Goal: Task Accomplishment & Management: Complete application form

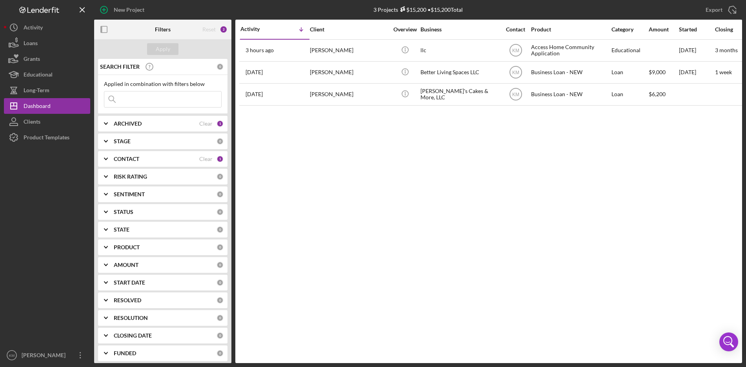
click at [232, 6] on div "New Project" at bounding box center [202, 10] width 216 height 20
click at [132, 12] on div "New Project" at bounding box center [129, 10] width 31 height 16
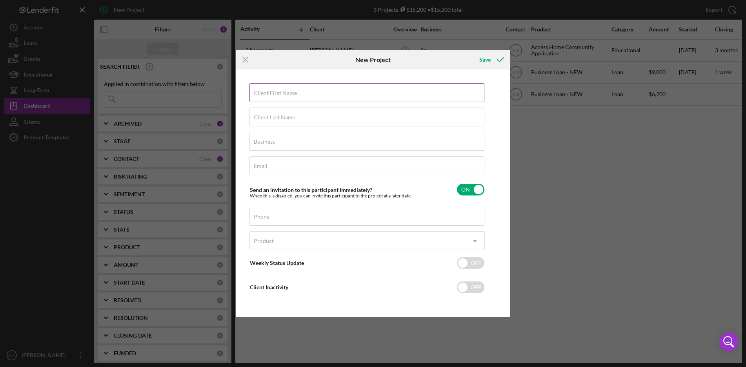
click at [283, 96] on label "Client First Name" at bounding box center [275, 93] width 43 height 6
click at [283, 96] on input "Client First Name" at bounding box center [367, 92] width 235 height 19
paste input "[PERSON_NAME]"
click at [275, 96] on input "[PERSON_NAME]" at bounding box center [367, 92] width 235 height 19
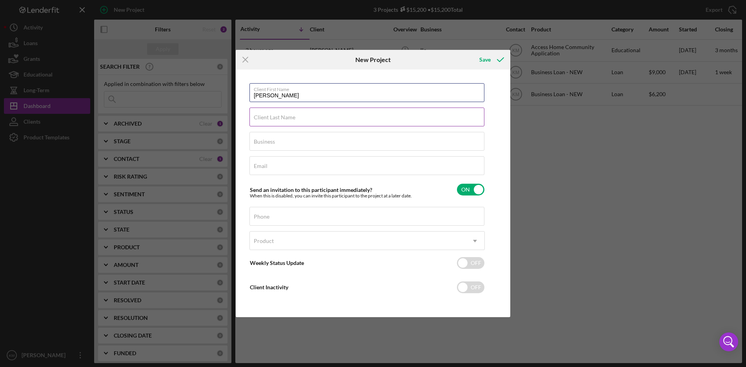
type input "[PERSON_NAME]"
click at [268, 119] on label "Client Last Name" at bounding box center [275, 117] width 42 height 6
click at [268, 119] on input "Client Last Name" at bounding box center [367, 117] width 235 height 19
paste input "[PERSON_NAME]"
type input "[PERSON_NAME]"
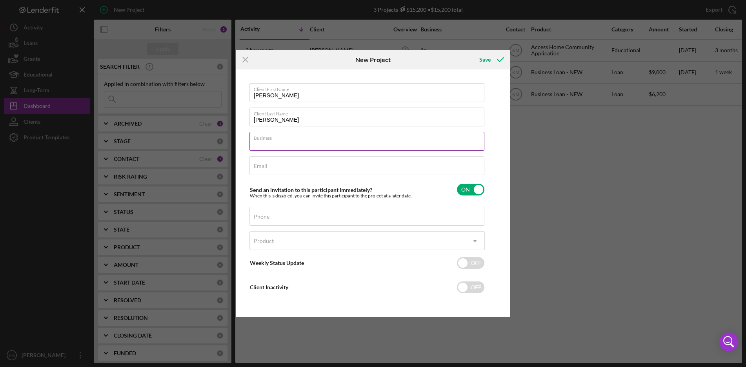
click at [277, 137] on div "Business Required" at bounding box center [367, 142] width 235 height 20
paste input "[PERSON_NAME]"
type input "DBA [PERSON_NAME]"
click at [274, 169] on input "Email" at bounding box center [367, 165] width 235 height 19
paste input "[EMAIL_ADDRESS][DOMAIN_NAME]"
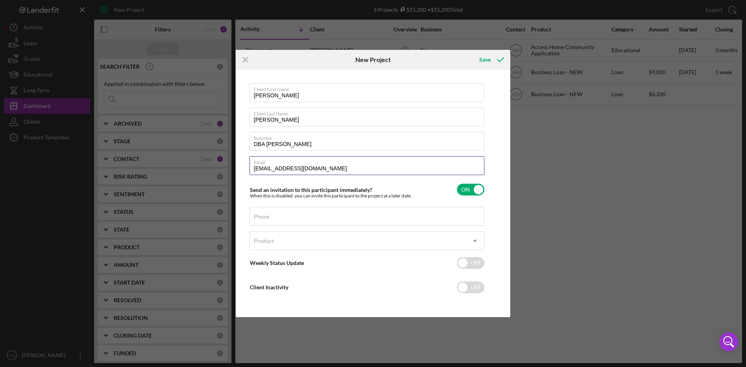
type input "[EMAIL_ADDRESS][DOMAIN_NAME]"
click at [278, 219] on input "Phone" at bounding box center [367, 216] width 235 height 19
paste input "[PHONE_NUMBER]"
type input "[PHONE_NUMBER]"
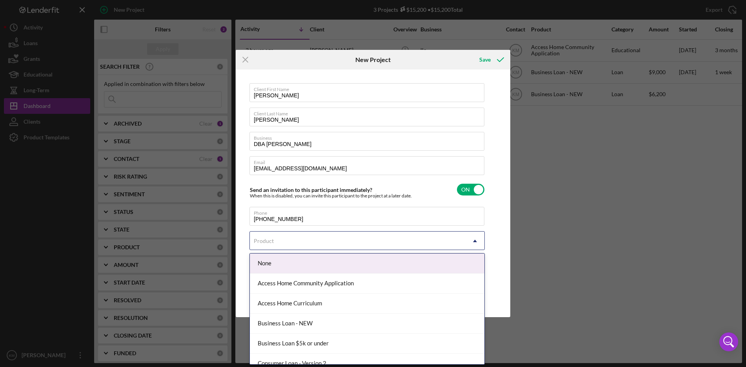
click at [476, 241] on use at bounding box center [475, 241] width 4 height 2
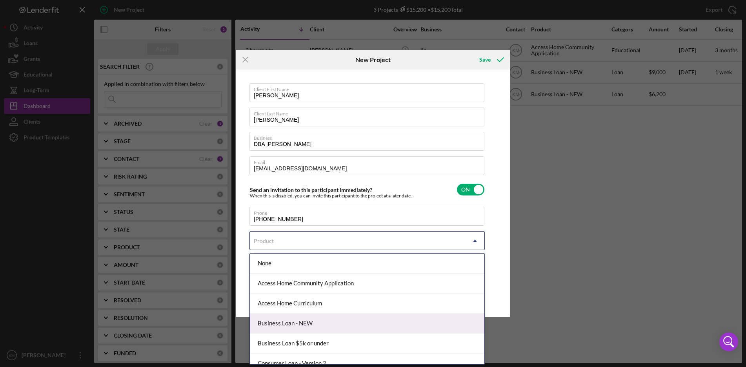
click at [443, 321] on div "Business Loan - NEW" at bounding box center [367, 324] width 235 height 20
checkbox input "true"
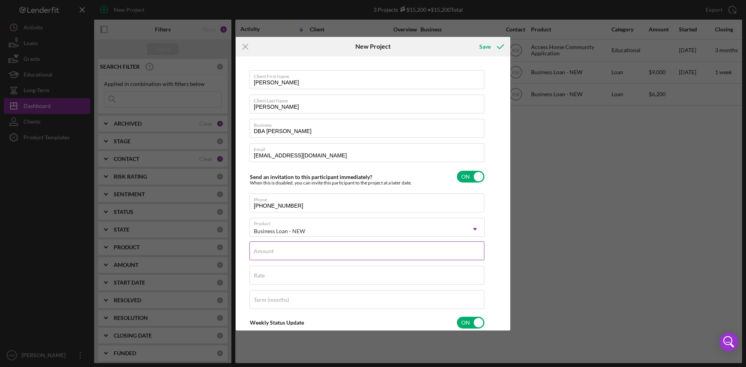
click at [343, 253] on input "Amount" at bounding box center [367, 250] width 235 height 19
type input "$10,000"
click at [286, 275] on div "Rate" at bounding box center [367, 276] width 235 height 20
type input "8.500%"
click at [489, 268] on div "Client First Name [PERSON_NAME] Client Last Name [PERSON_NAME] Business DBA [PE…" at bounding box center [373, 193] width 271 height 270
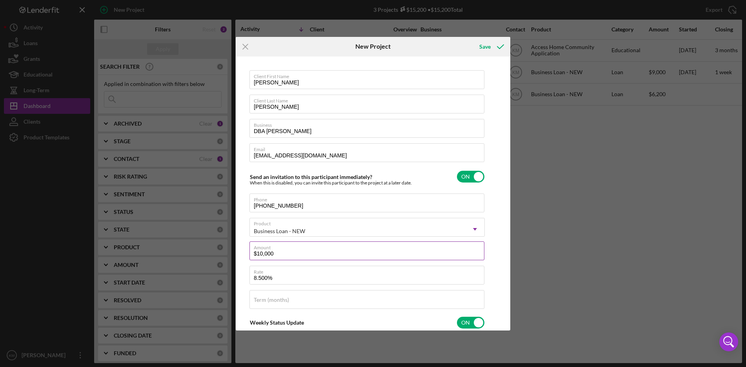
click at [271, 251] on input "$10,000" at bounding box center [367, 250] width 235 height 19
type input "$10,550"
click at [501, 252] on div "Client First Name [PERSON_NAME] Client Last Name [PERSON_NAME] Business DBA [PE…" at bounding box center [373, 193] width 271 height 270
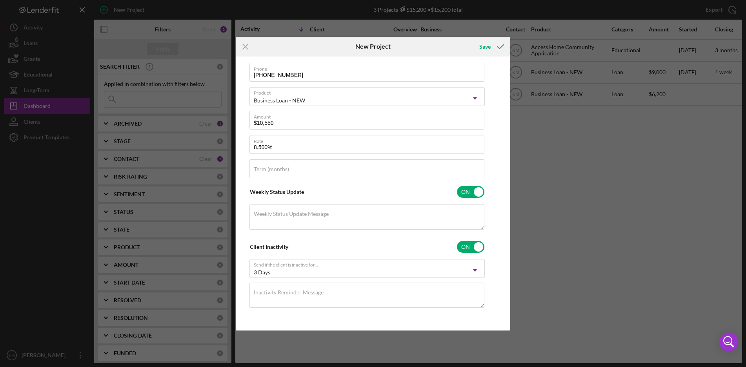
scroll to position [113, 0]
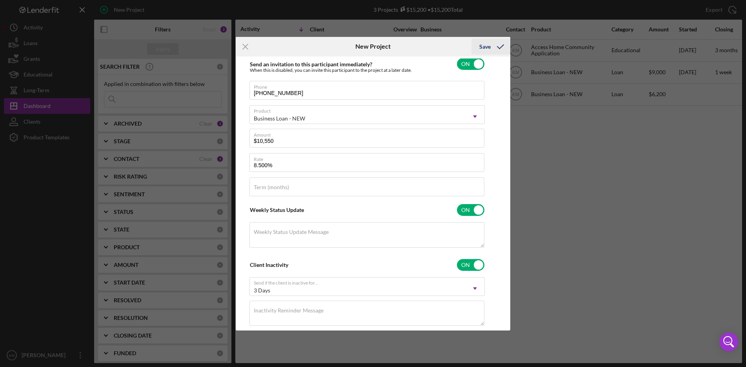
click at [486, 44] on div "Save" at bounding box center [484, 47] width 11 height 16
checkbox input "false"
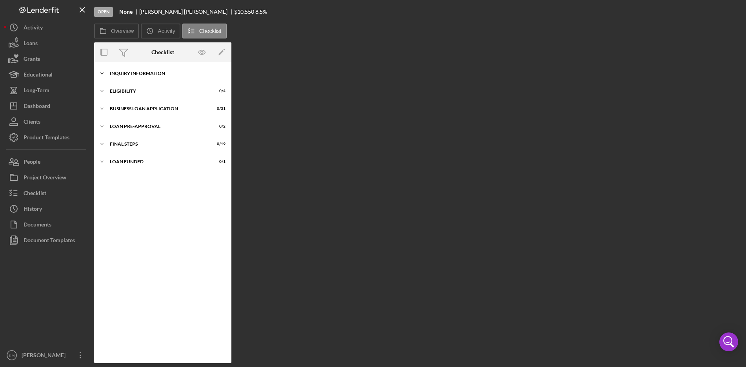
click at [135, 74] on div "INQUIRY INFORMATION" at bounding box center [166, 73] width 112 height 5
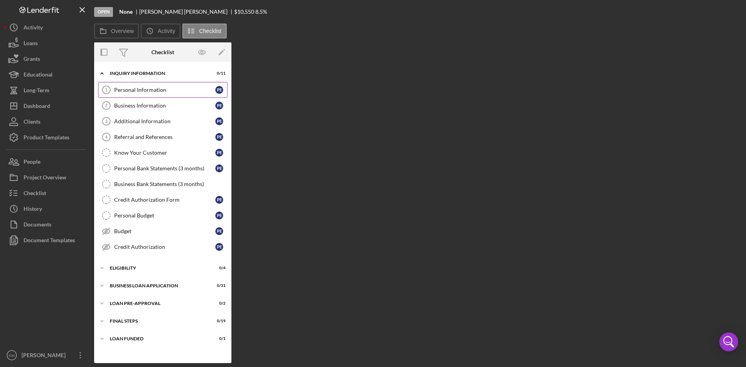
click at [135, 91] on div "Personal Information" at bounding box center [164, 90] width 101 height 6
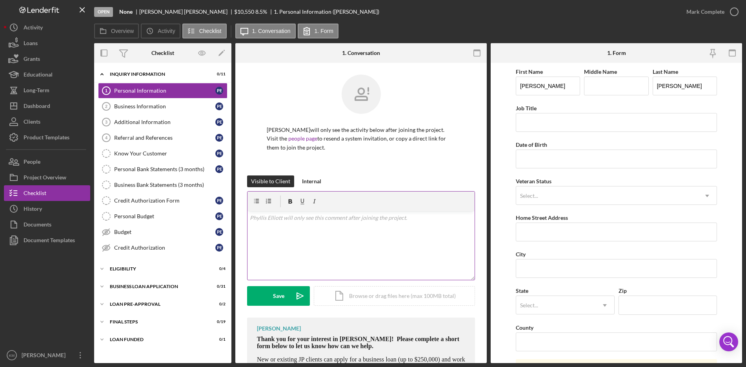
scroll to position [52, 0]
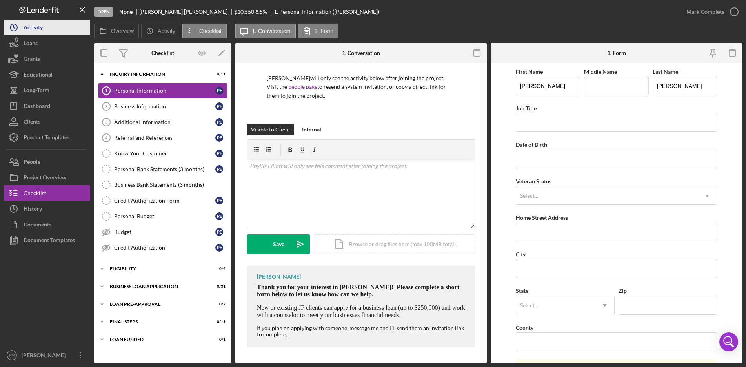
click at [58, 27] on button "Icon/History Activity" at bounding box center [47, 28] width 86 height 16
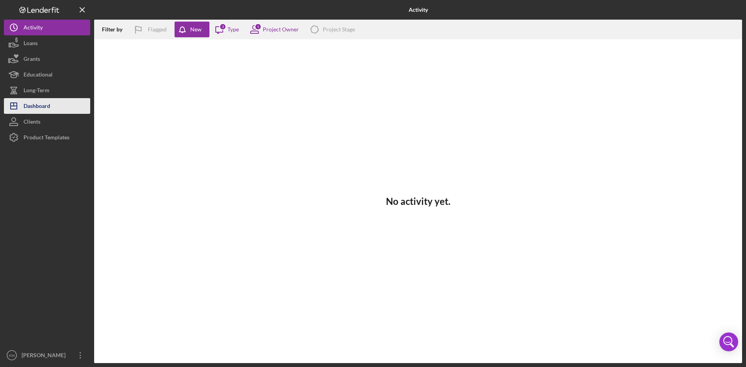
click at [46, 105] on div "Dashboard" at bounding box center [37, 107] width 27 height 18
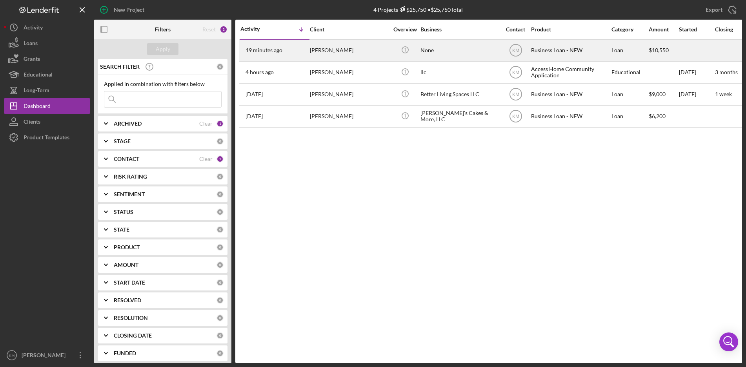
drag, startPoint x: 350, startPoint y: 52, endPoint x: 307, endPoint y: 51, distance: 42.4
click at [307, 51] on tr "19 minutes ago [PERSON_NAME] [PERSON_NAME] Icon/Info None KM Business Loan - NE…" at bounding box center [720, 50] width 963 height 22
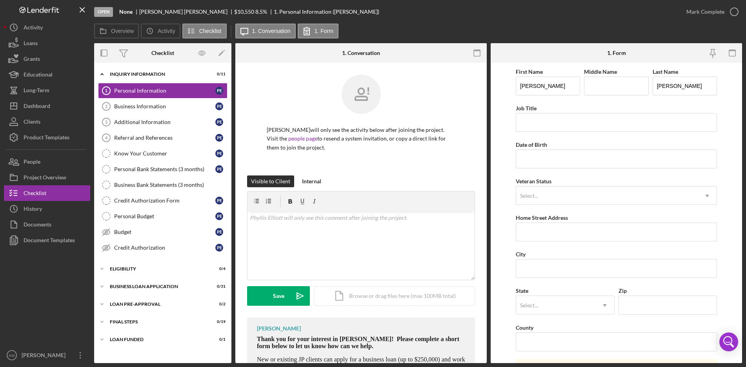
drag, startPoint x: 307, startPoint y: 51, endPoint x: 260, endPoint y: 77, distance: 54.3
click at [262, 79] on div "[PERSON_NAME] will only see the activity below after joining the project. Visit…" at bounding box center [361, 125] width 228 height 101
drag, startPoint x: 170, startPoint y: 11, endPoint x: 139, endPoint y: 11, distance: 31.0
click at [139, 11] on div "[PERSON_NAME]" at bounding box center [186, 12] width 95 height 6
copy div "[PERSON_NAME]"
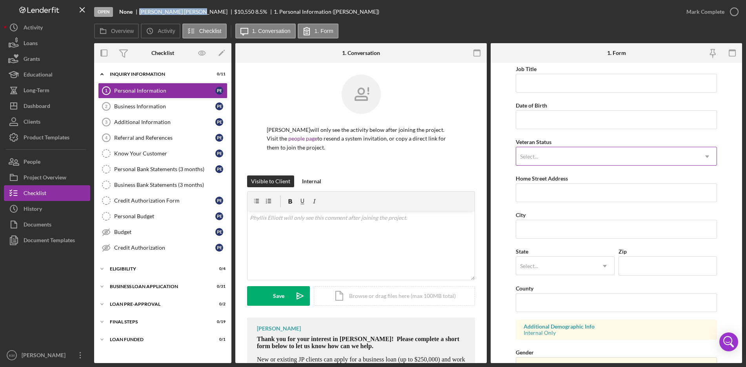
scroll to position [118, 0]
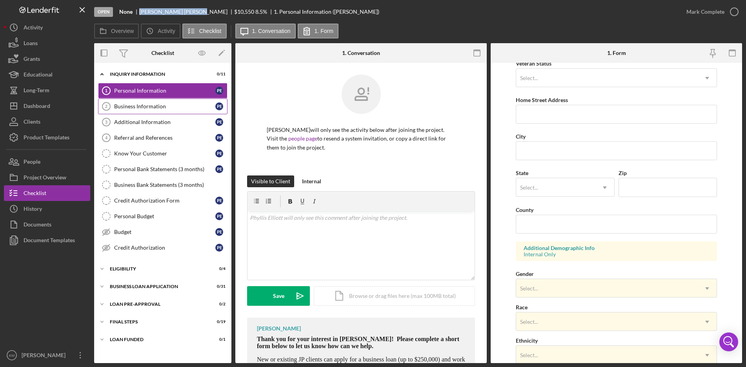
click at [128, 104] on div "Business Information" at bounding box center [164, 106] width 101 height 6
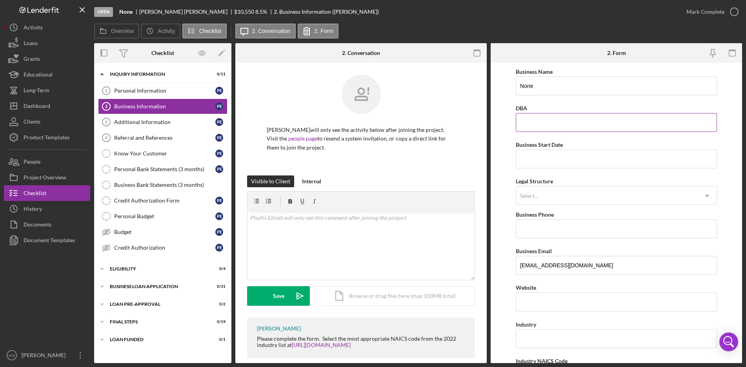
click at [553, 121] on input "DBA" at bounding box center [616, 122] width 201 height 19
paste input "[PERSON_NAME]"
type input "DBA [PERSON_NAME]"
drag, startPoint x: 550, startPoint y: 88, endPoint x: 444, endPoint y: 76, distance: 106.6
click at [450, 77] on div "Overview Internal Workflow Stage Open Icon/Dropdown Arrow Archive (can unarchiv…" at bounding box center [418, 203] width 648 height 320
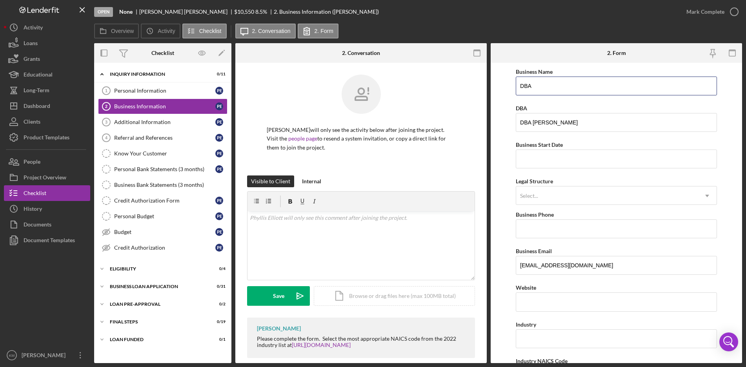
paste input "[PERSON_NAME]"
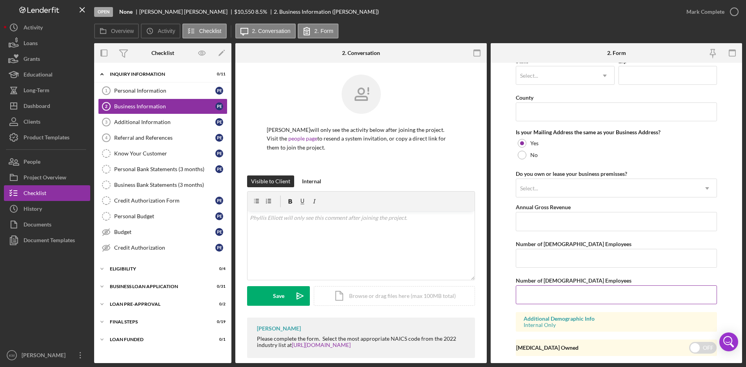
scroll to position [571, 0]
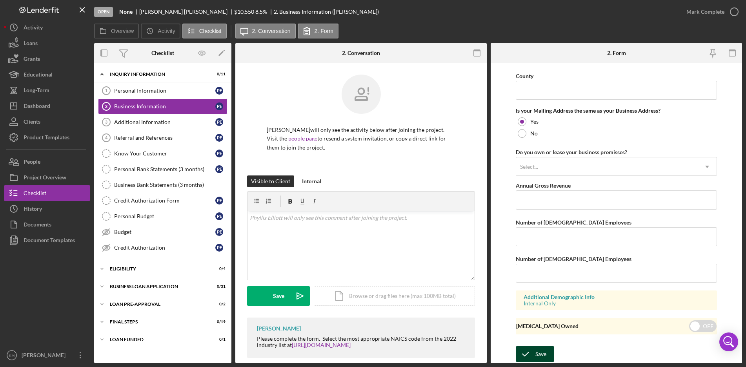
type input "DBA [PERSON_NAME]"
click at [538, 354] on div "Save" at bounding box center [541, 354] width 11 height 16
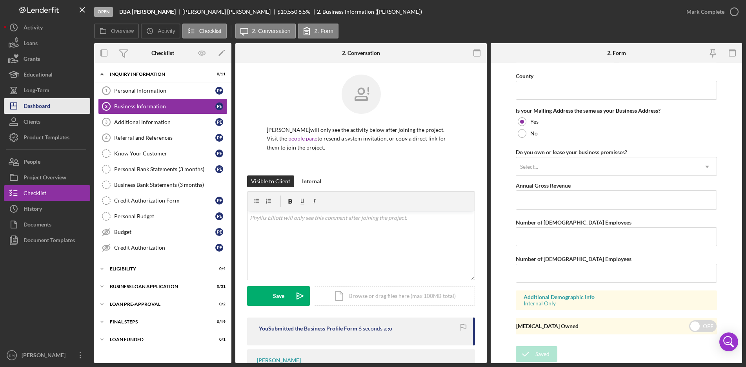
click at [25, 104] on div "Dashboard" at bounding box center [37, 107] width 27 height 18
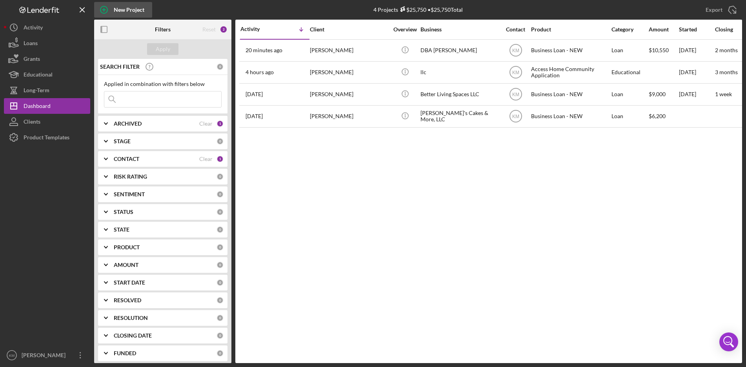
click at [126, 11] on div "New Project" at bounding box center [129, 10] width 31 height 16
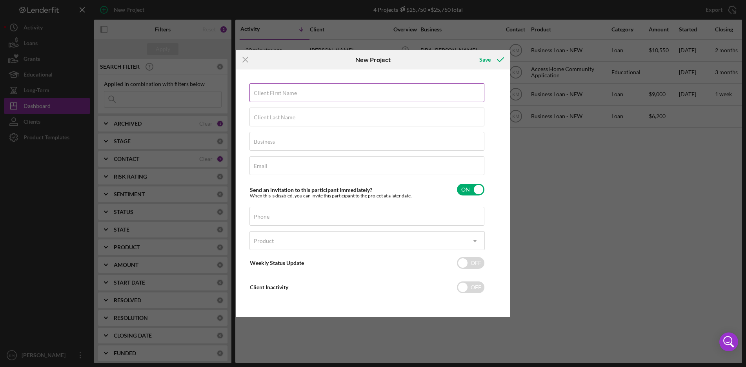
click at [261, 92] on label "Client First Name" at bounding box center [275, 93] width 43 height 6
click at [261, 92] on input "Client First Name" at bounding box center [367, 92] width 235 height 19
paste input "[DEMOGRAPHIC_DATA][PERSON_NAME]"
click at [288, 93] on input "[DEMOGRAPHIC_DATA][PERSON_NAME]" at bounding box center [367, 92] width 235 height 19
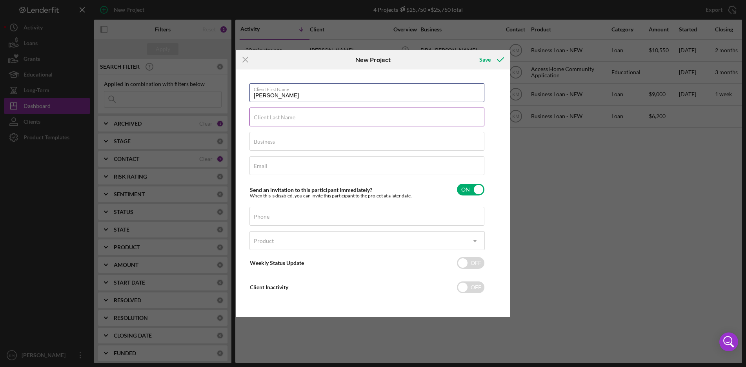
type input "[PERSON_NAME]"
click at [265, 120] on label "Client Last Name" at bounding box center [275, 117] width 42 height 6
click at [265, 120] on input "Client Last Name" at bounding box center [367, 117] width 235 height 19
paste input "Ssewamala"
type input "Ssewamala"
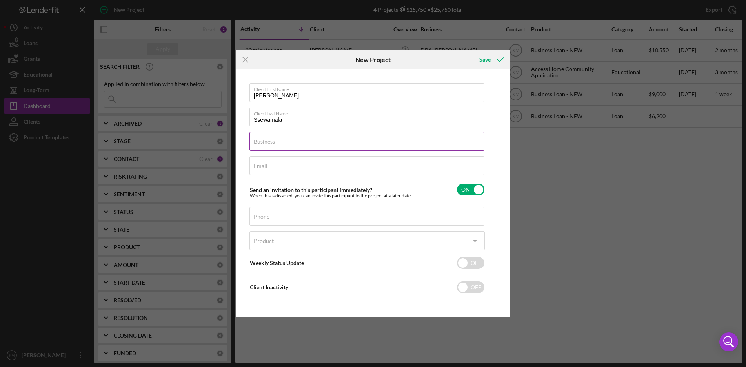
click at [287, 142] on input "Business" at bounding box center [367, 141] width 235 height 19
paste input "Ssewamala"
drag, startPoint x: 294, startPoint y: 145, endPoint x: 229, endPoint y: 144, distance: 64.7
click at [229, 144] on div "Icon/Menu Close New Project Save Client First Name [PERSON_NAME] Client Last Na…" at bounding box center [373, 183] width 746 height 367
paste input "Bridgepoint Counseling, LLC"
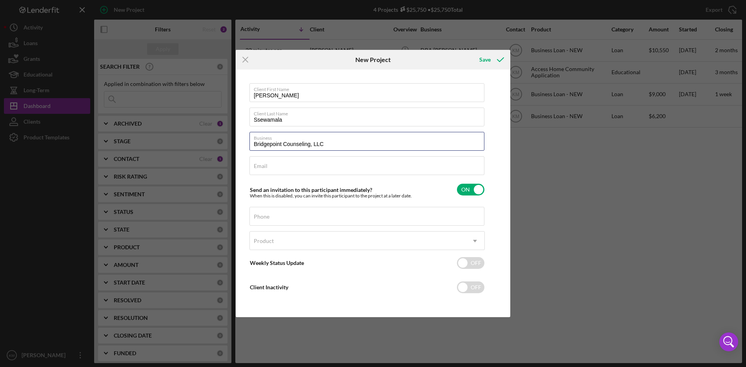
type input "Bridgepoint Counseling, LLC"
click at [266, 167] on label "Email" at bounding box center [261, 166] width 14 height 6
click at [266, 167] on input "Email" at bounding box center [367, 165] width 235 height 19
paste input "[PERSON_NAME][EMAIL_ADDRESS][DOMAIN_NAME]"
type input "[PERSON_NAME][EMAIL_ADDRESS][DOMAIN_NAME]"
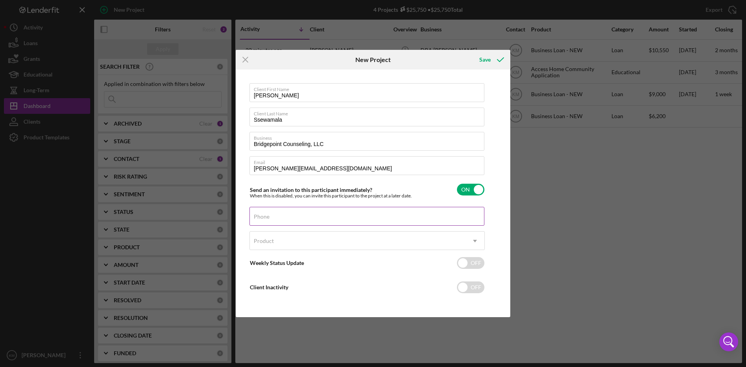
click at [271, 217] on input "Phone" at bounding box center [367, 216] width 235 height 19
paste input "[PHONE_NUMBER]"
type input "[PHONE_NUMBER]"
click at [490, 231] on div "Client First Name [PERSON_NAME] Client Last Name Ssewamala Business Bridgepoint…" at bounding box center [373, 193] width 271 height 244
click at [475, 243] on icon "Icon/Dropdown Arrow" at bounding box center [475, 241] width 19 height 19
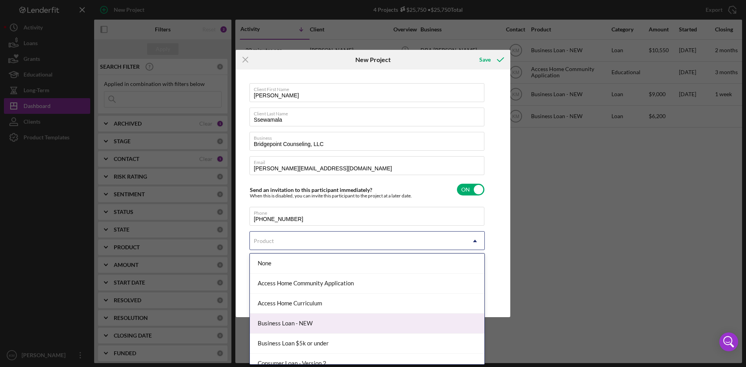
click at [392, 319] on div "Business Loan - NEW" at bounding box center [367, 324] width 235 height 20
checkbox input "true"
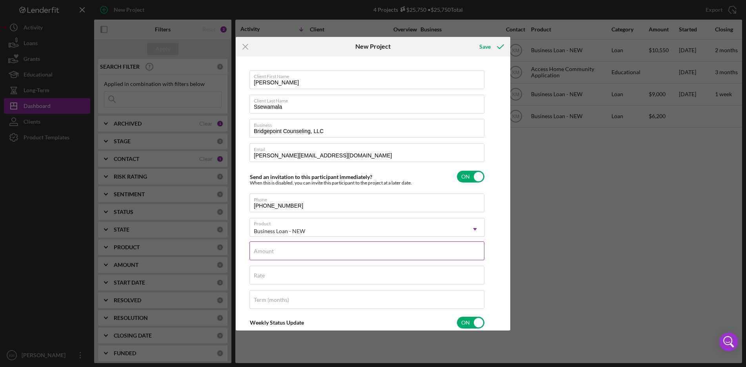
click at [414, 252] on input "Amount" at bounding box center [367, 250] width 235 height 19
type input "$12,650"
click at [330, 271] on div "Rate" at bounding box center [367, 276] width 235 height 20
type input "8.500%"
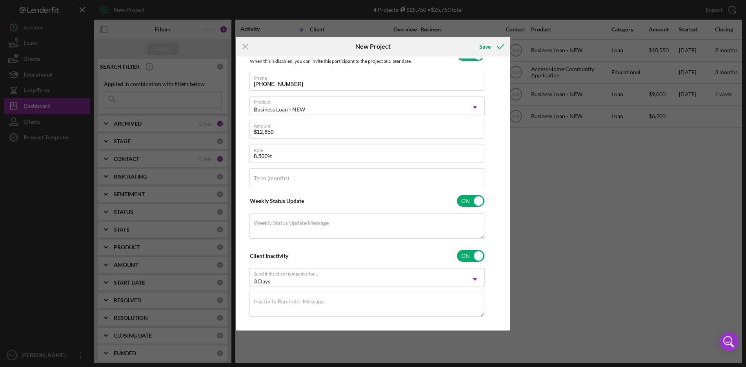
scroll to position [131, 0]
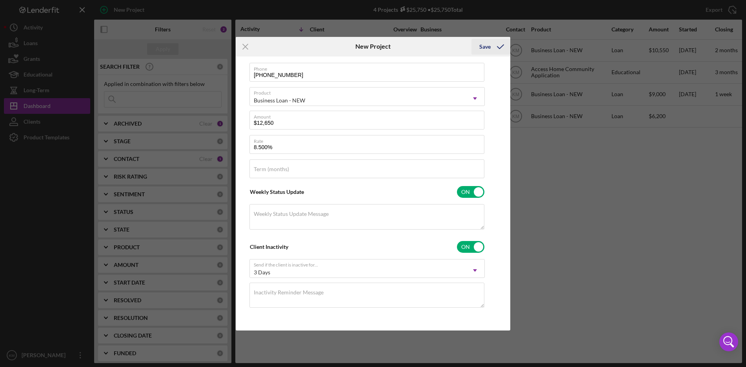
click at [482, 45] on div "Save" at bounding box center [484, 47] width 11 height 16
checkbox input "false"
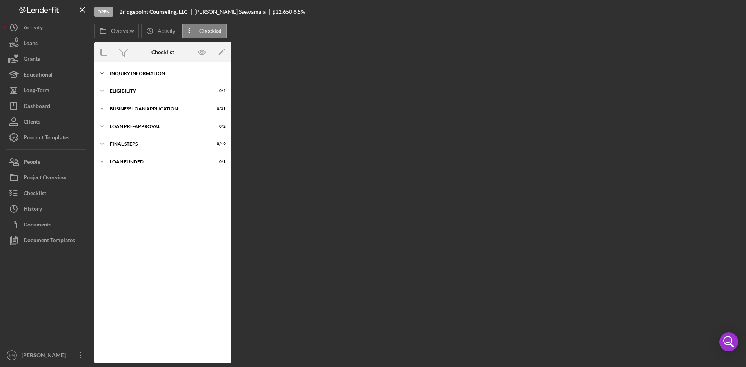
click at [102, 73] on icon "Icon/Expander" at bounding box center [102, 74] width 16 height 16
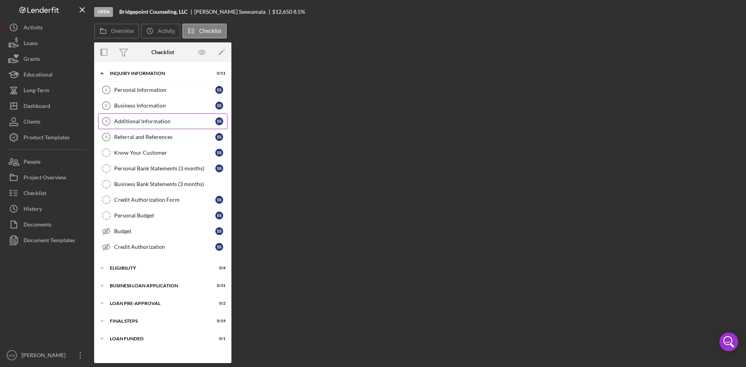
click at [145, 121] on div "Additional Information" at bounding box center [164, 121] width 101 height 6
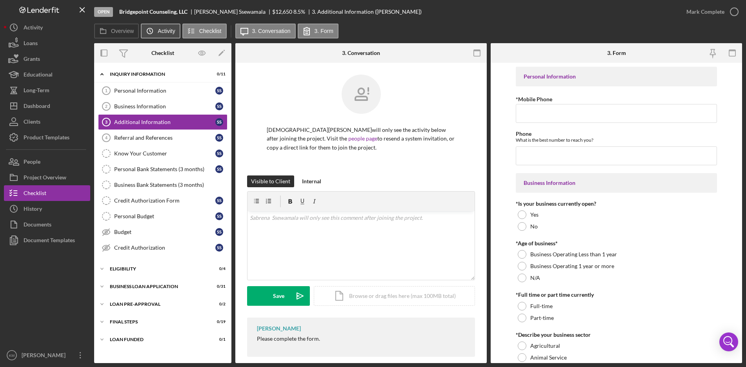
click at [161, 31] on label "Activity" at bounding box center [166, 31] width 17 height 6
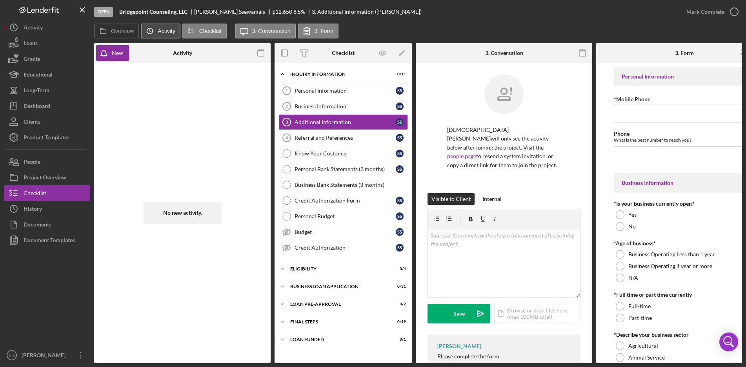
click at [161, 31] on label "Activity" at bounding box center [166, 31] width 17 height 6
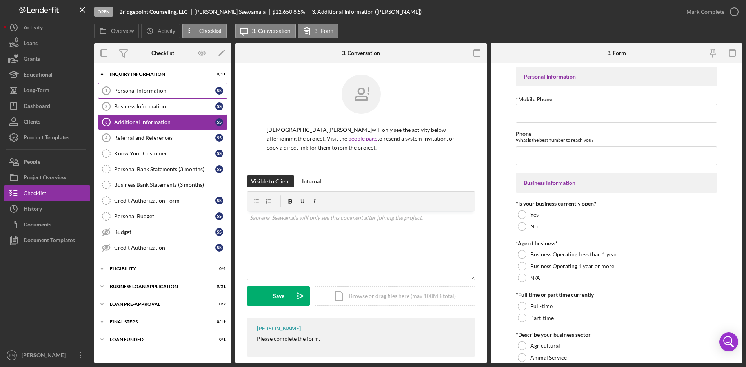
click at [136, 89] on div "Personal Information" at bounding box center [164, 91] width 101 height 6
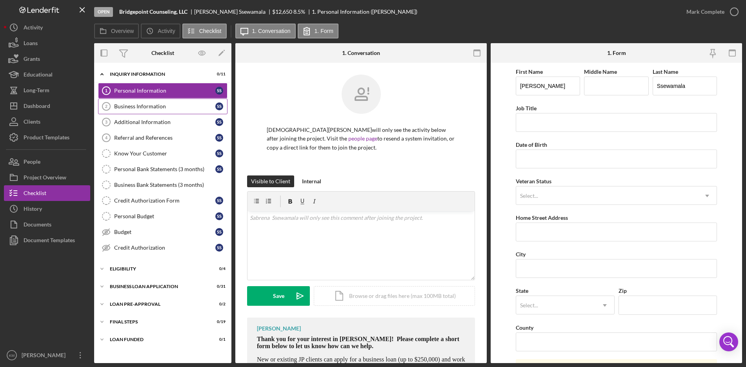
click at [142, 106] on div "Business Information" at bounding box center [164, 106] width 101 height 6
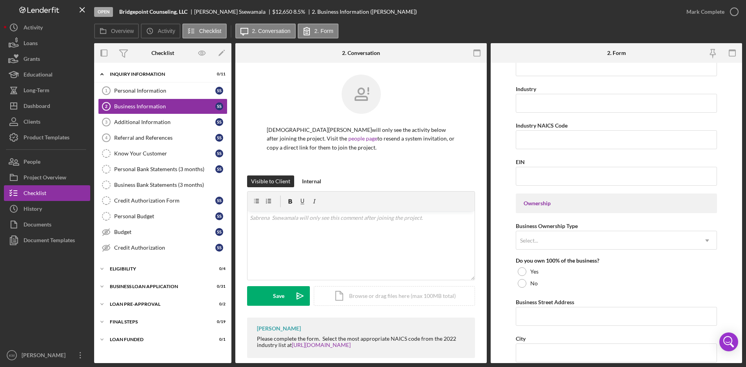
scroll to position [11, 0]
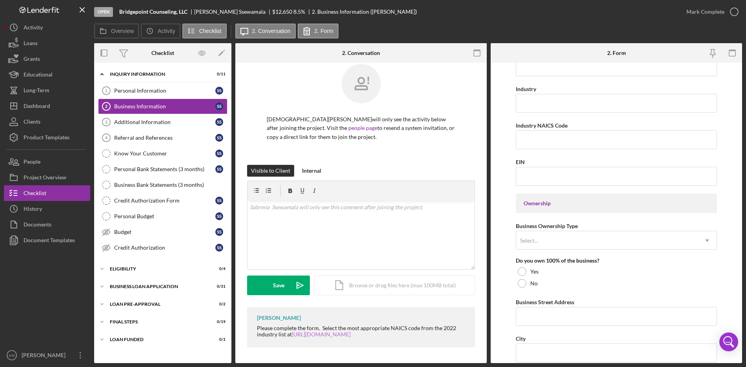
click at [334, 335] on link "[URL][DOMAIN_NAME]" at bounding box center [321, 334] width 59 height 7
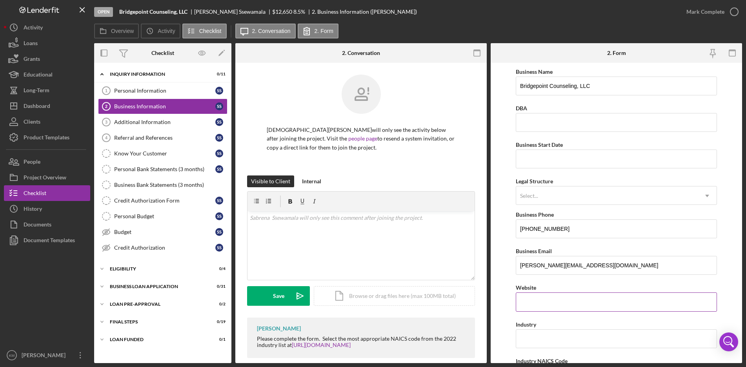
scroll to position [78, 0]
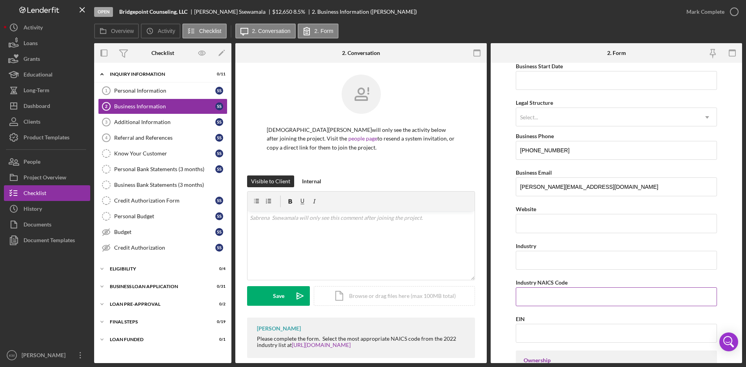
click at [564, 293] on input "Industry NAICS Code" at bounding box center [616, 296] width 201 height 19
paste input "624190"
type input "624190"
click at [722, 235] on form "Business Name Bridgepoint Counseling, LLC DBA Business Start Date Legal Structu…" at bounding box center [617, 213] width 252 height 300
click at [547, 259] on input "Industry" at bounding box center [616, 260] width 201 height 19
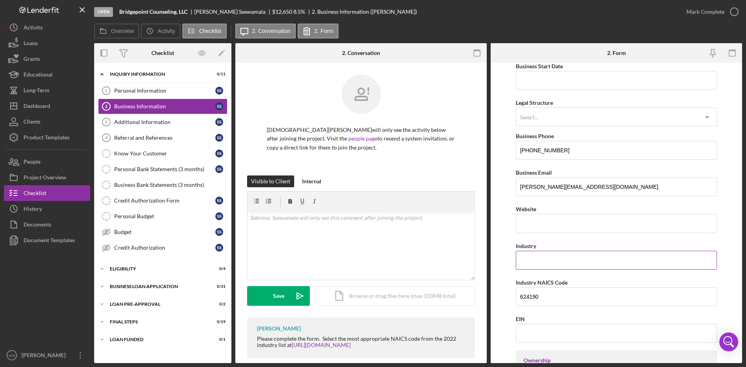
paste input "Counseling"
type input "Counseling"
click at [732, 264] on form "Business Name Bridgepoint Counseling, LLC DBA Business Start Date Legal Structu…" at bounding box center [617, 213] width 252 height 300
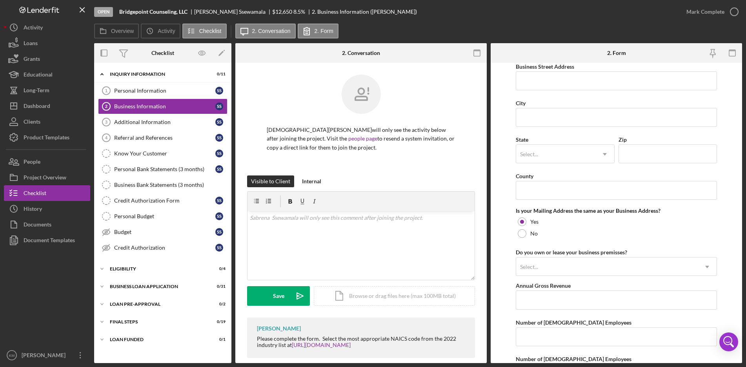
scroll to position [571, 0]
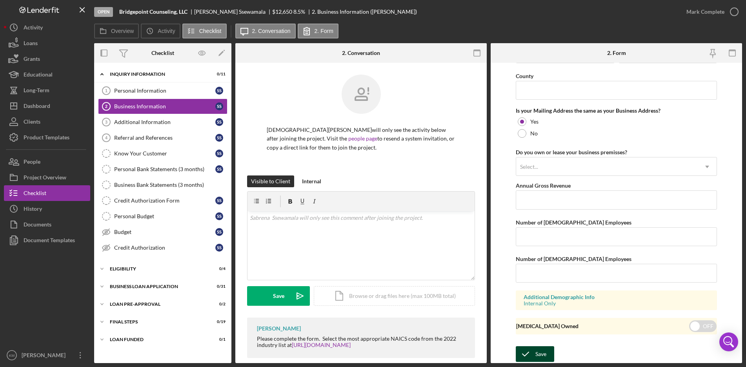
click at [536, 353] on div "Save" at bounding box center [541, 354] width 11 height 16
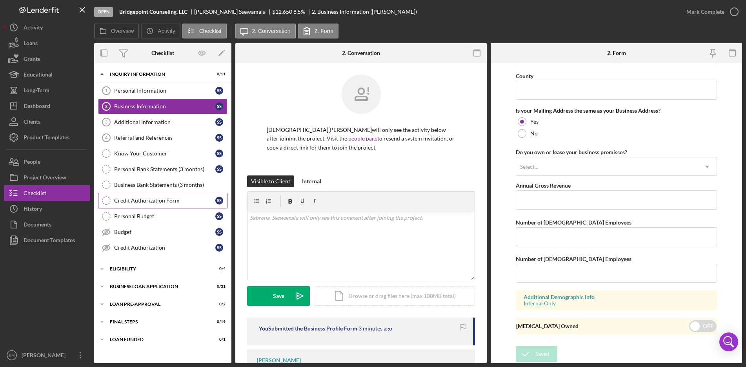
click at [141, 203] on div "Credit Authorization Form" at bounding box center [164, 200] width 101 height 6
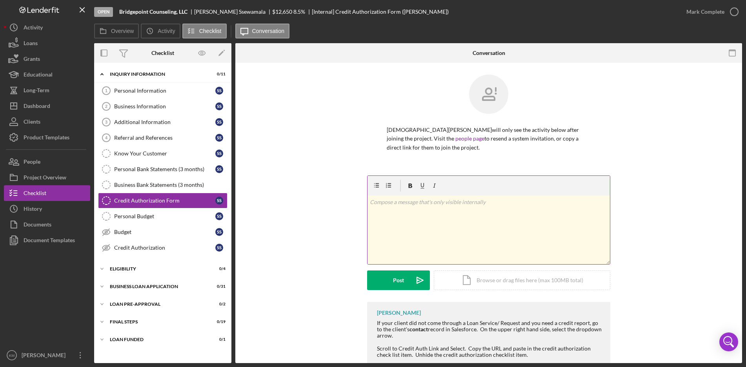
scroll to position [39, 0]
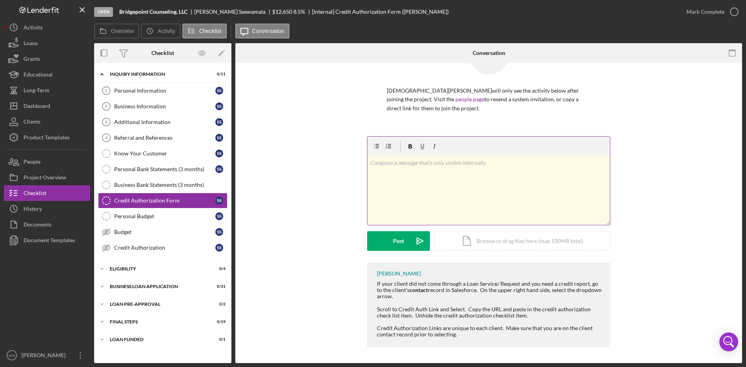
click at [385, 193] on div "v Color teal Color pink Remove color Add row above Add row below Add column bef…" at bounding box center [489, 190] width 242 height 69
click at [414, 239] on icon "Icon/icon-invite-send" at bounding box center [420, 241] width 20 height 20
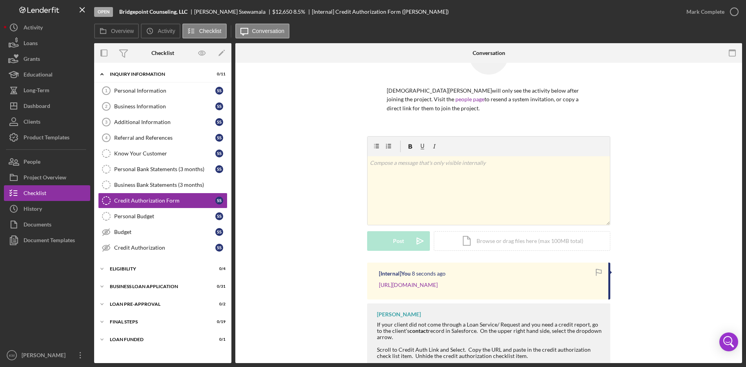
scroll to position [78, 0]
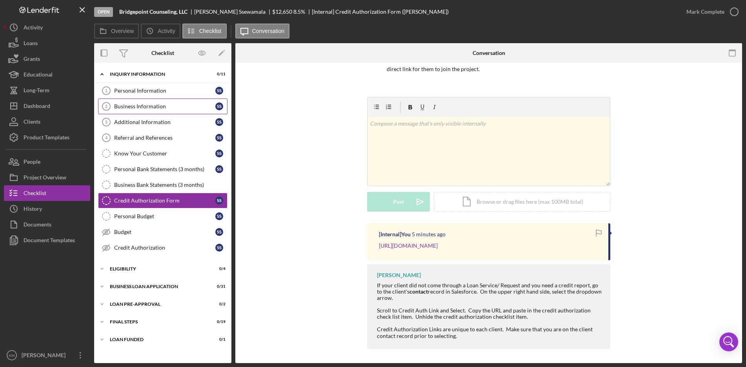
click at [151, 109] on div "Business Information" at bounding box center [164, 106] width 101 height 6
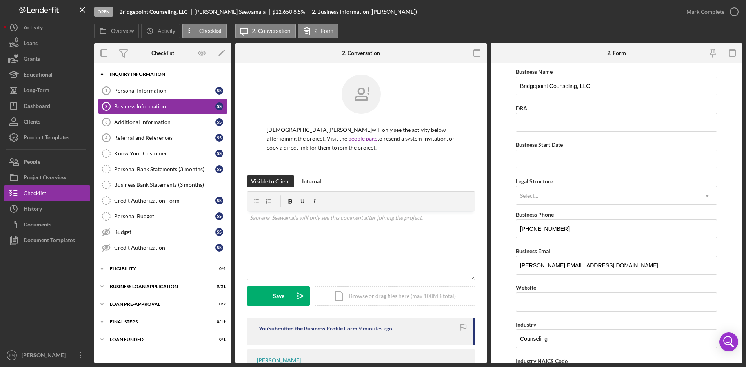
click at [102, 77] on icon "Icon/Expander" at bounding box center [102, 74] width 16 height 16
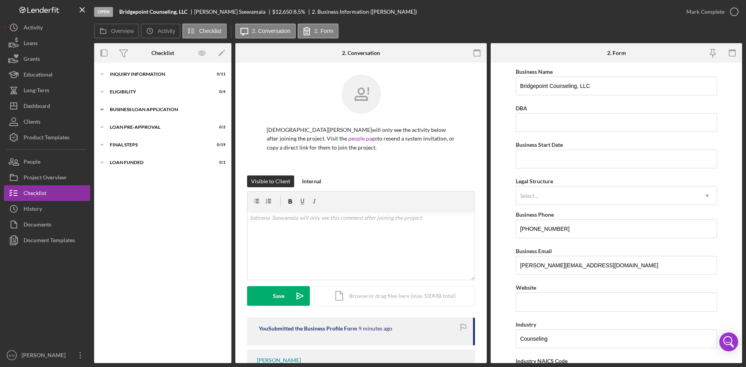
click at [98, 108] on icon "Icon/Expander" at bounding box center [102, 110] width 16 height 16
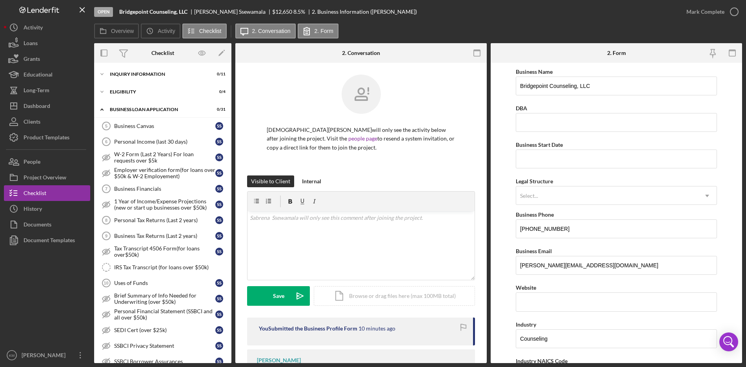
scroll to position [118, 0]
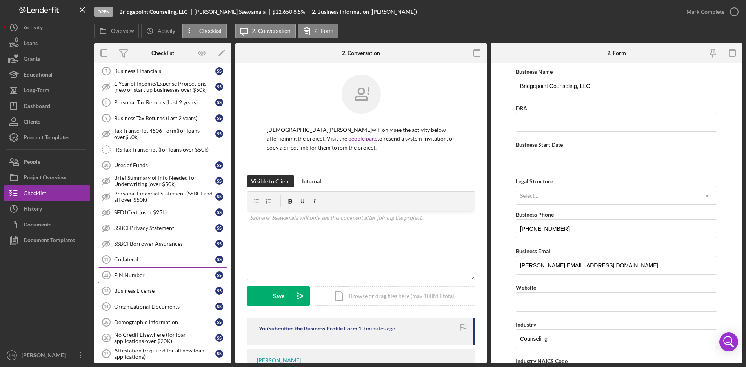
click at [122, 275] on div "EIN Number" at bounding box center [164, 275] width 101 height 6
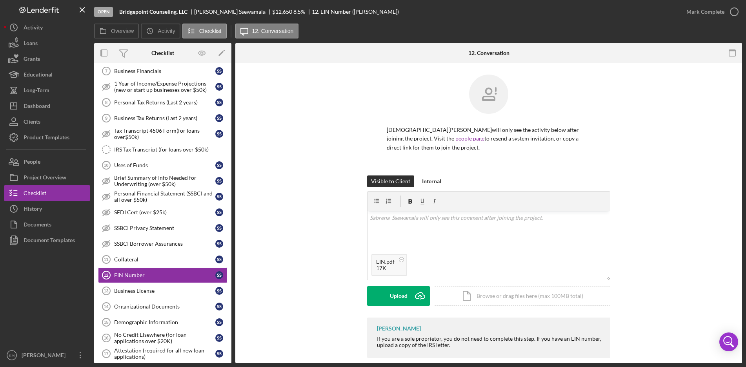
scroll to position [11, 0]
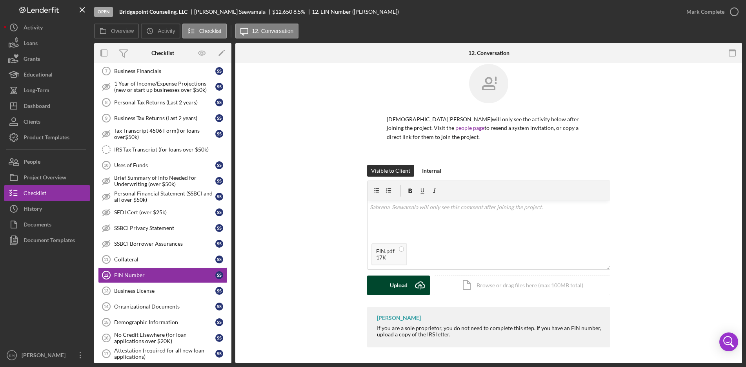
click at [400, 287] on div "Upload" at bounding box center [399, 285] width 18 height 20
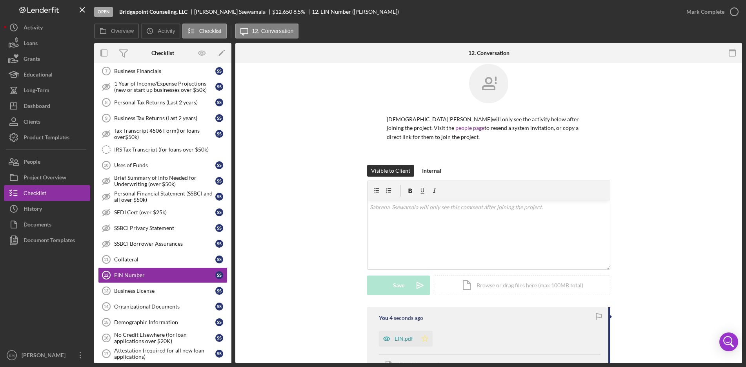
click at [420, 336] on icon "Icon/Star" at bounding box center [425, 339] width 16 height 16
click at [732, 11] on icon "button" at bounding box center [735, 12] width 20 height 20
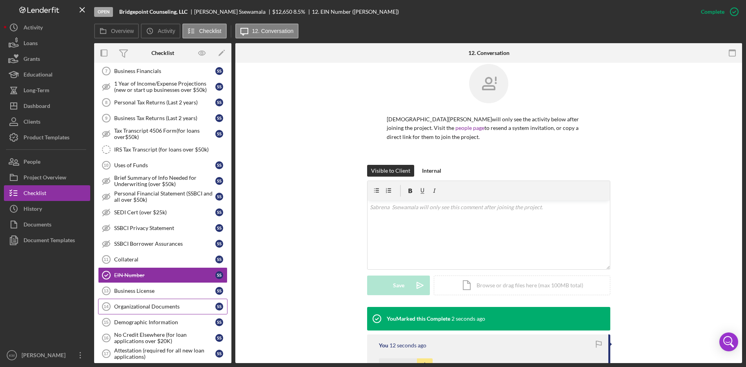
click at [139, 306] on div "Organizational Documents" at bounding box center [164, 306] width 101 height 6
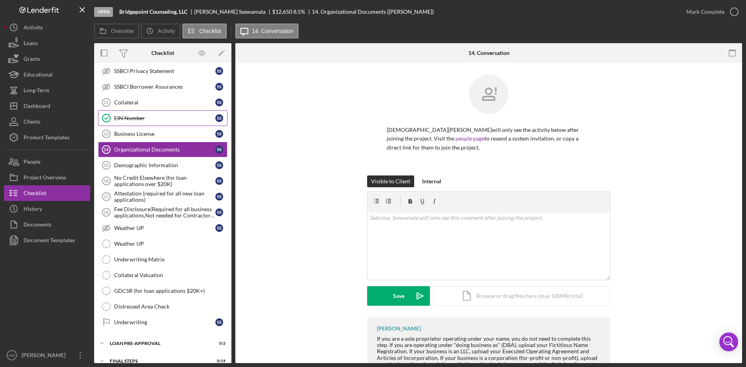
scroll to position [235, 0]
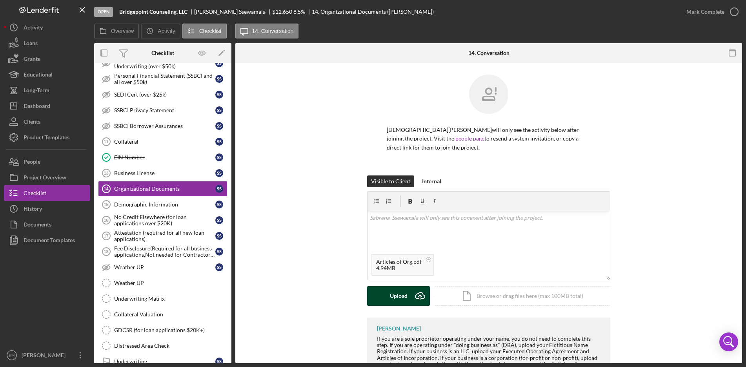
click at [419, 294] on icon "Icon/Upload" at bounding box center [420, 296] width 20 height 20
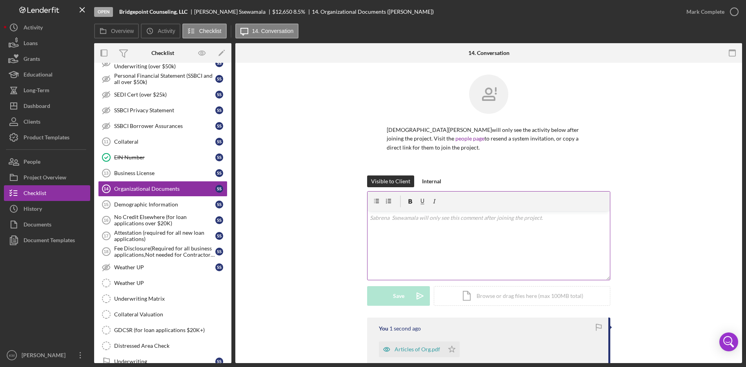
scroll to position [109, 0]
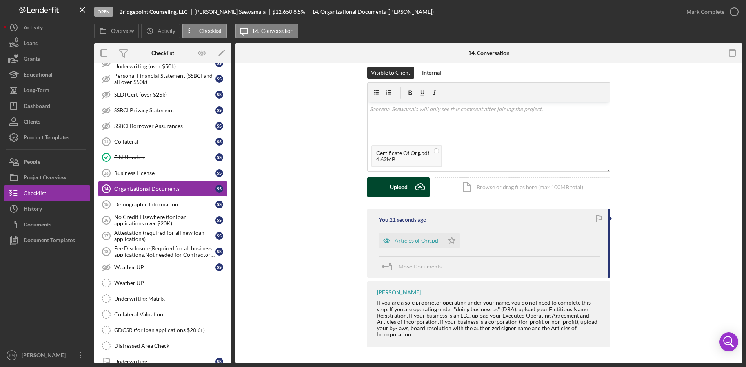
click at [418, 187] on g "submit" at bounding box center [420, 187] width 9 height 7
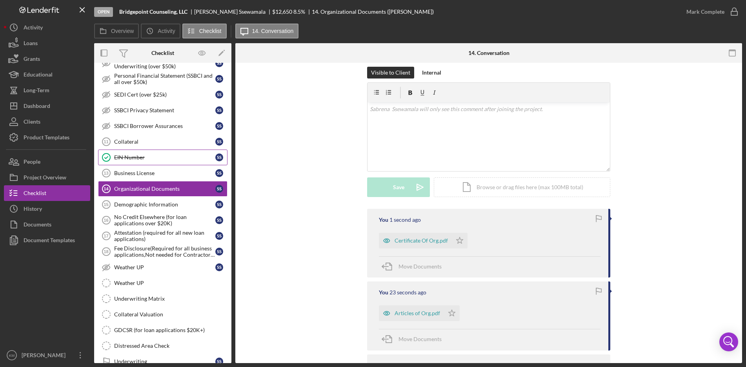
click at [119, 155] on div "EIN Number" at bounding box center [164, 157] width 101 height 6
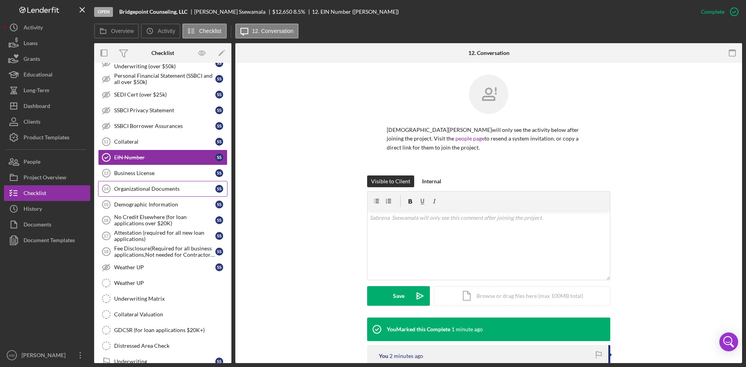
click at [173, 191] on div "Organizational Documents" at bounding box center [164, 189] width 101 height 6
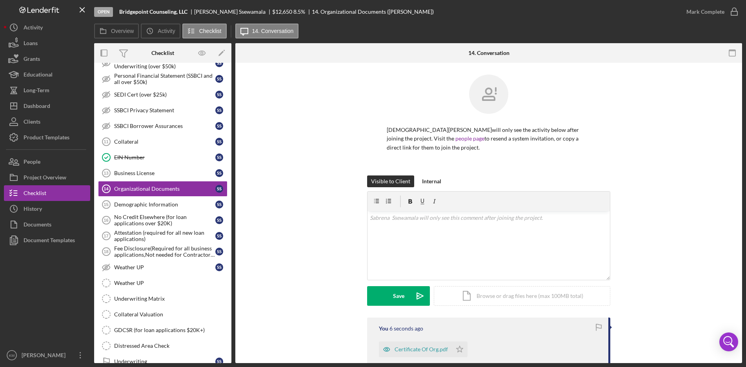
scroll to position [78, 0]
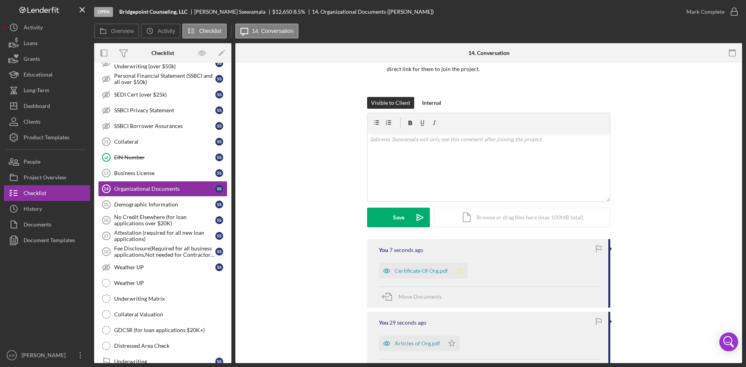
click at [457, 270] on polygon "button" at bounding box center [460, 270] width 7 height 6
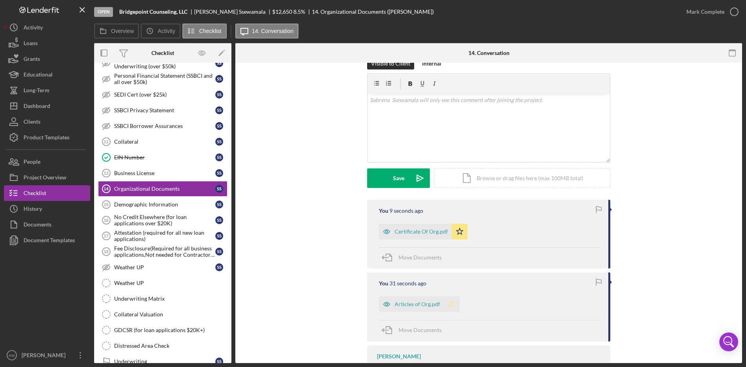
click at [450, 304] on icon "Icon/Star" at bounding box center [452, 304] width 16 height 16
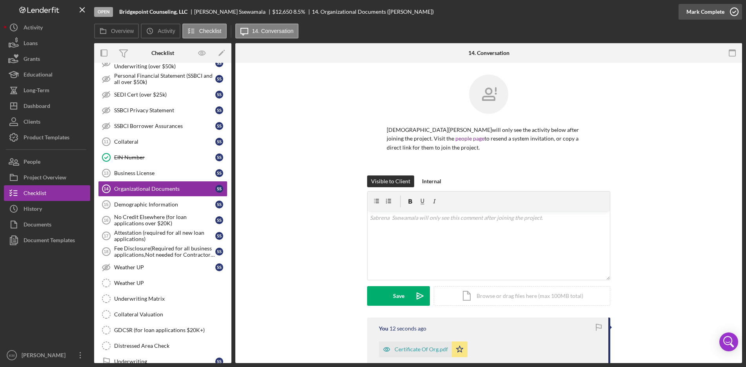
click at [734, 12] on icon "button" at bounding box center [735, 12] width 20 height 20
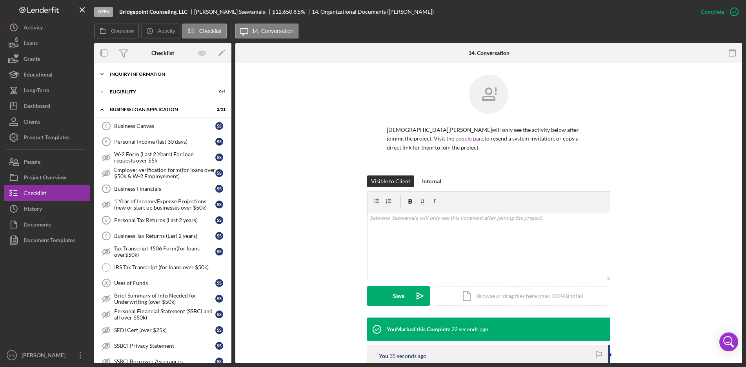
click at [105, 75] on icon "Icon/Expander" at bounding box center [102, 74] width 16 height 16
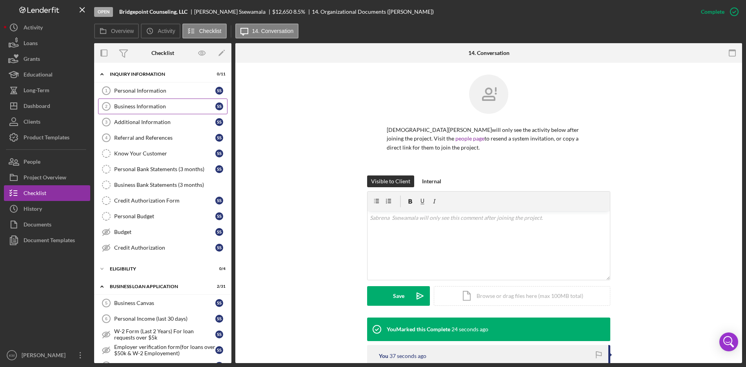
click at [137, 105] on div "Business Information" at bounding box center [164, 106] width 101 height 6
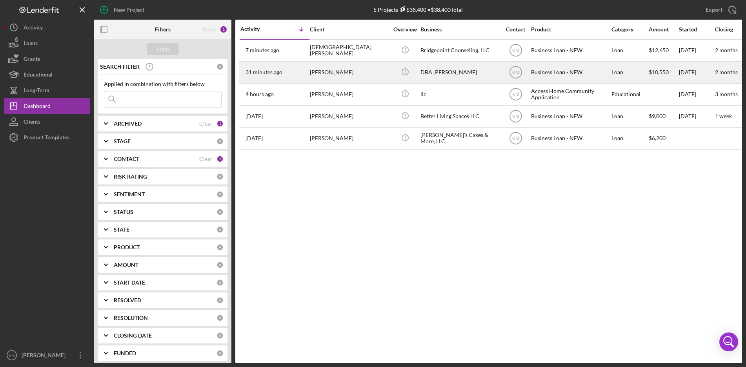
click at [341, 73] on div "[PERSON_NAME]" at bounding box center [349, 72] width 78 height 21
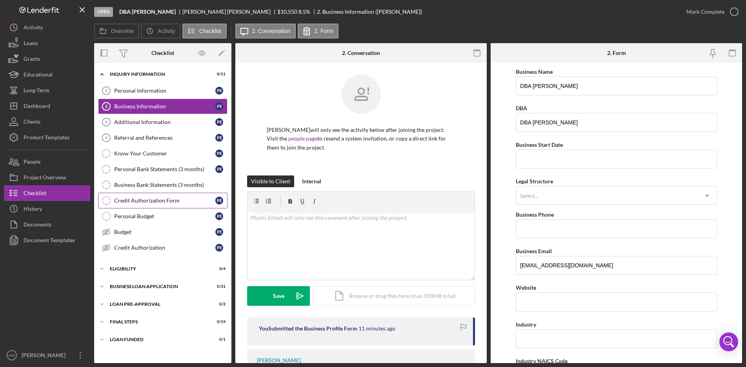
click at [164, 202] on div "Credit Authorization Form" at bounding box center [164, 200] width 101 height 6
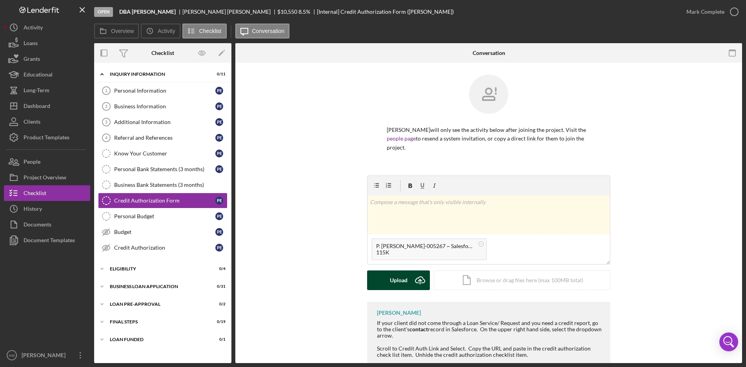
click at [417, 272] on icon "Icon/Upload" at bounding box center [420, 280] width 20 height 20
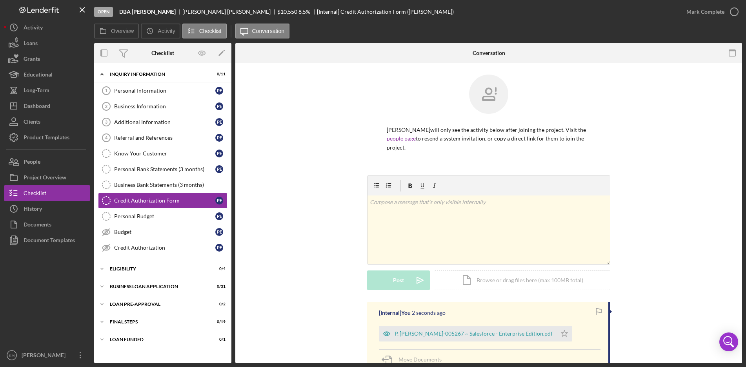
scroll to position [78, 0]
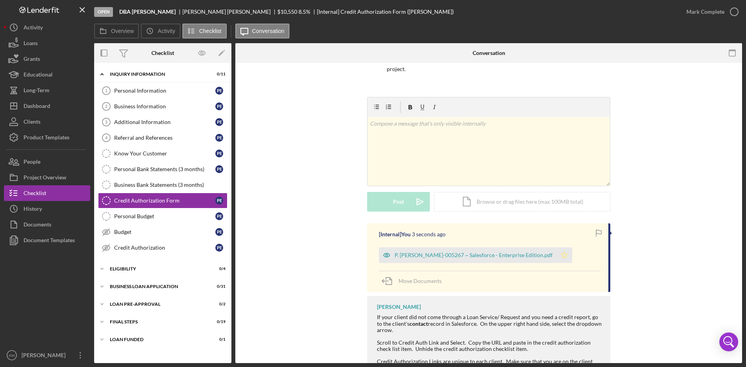
click at [562, 252] on polygon "button" at bounding box center [565, 255] width 7 height 6
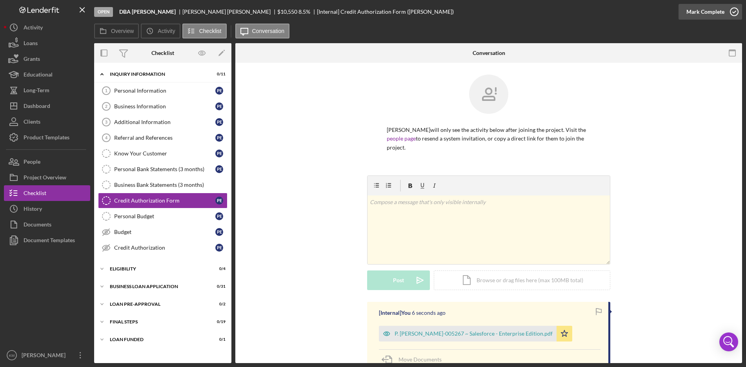
click at [734, 10] on icon "button" at bounding box center [735, 12] width 20 height 20
